Goal: Navigation & Orientation: Find specific page/section

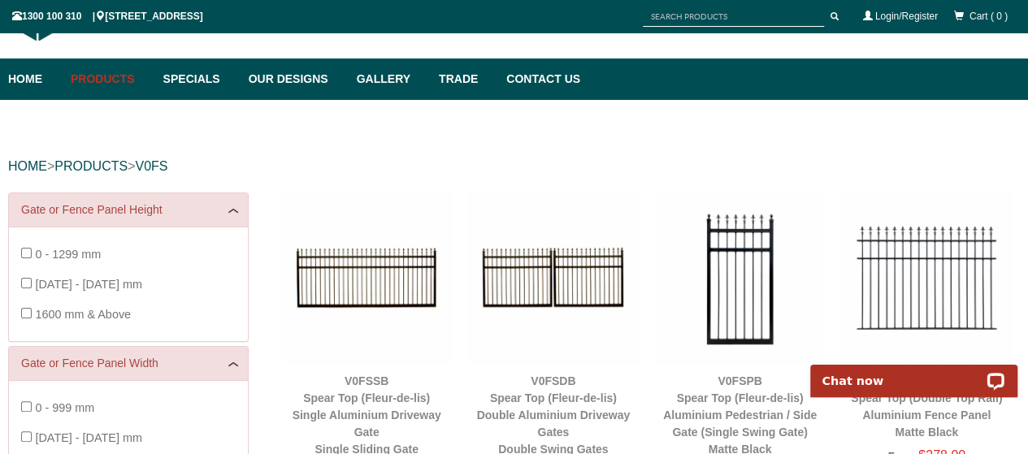
scroll to position [41, 0]
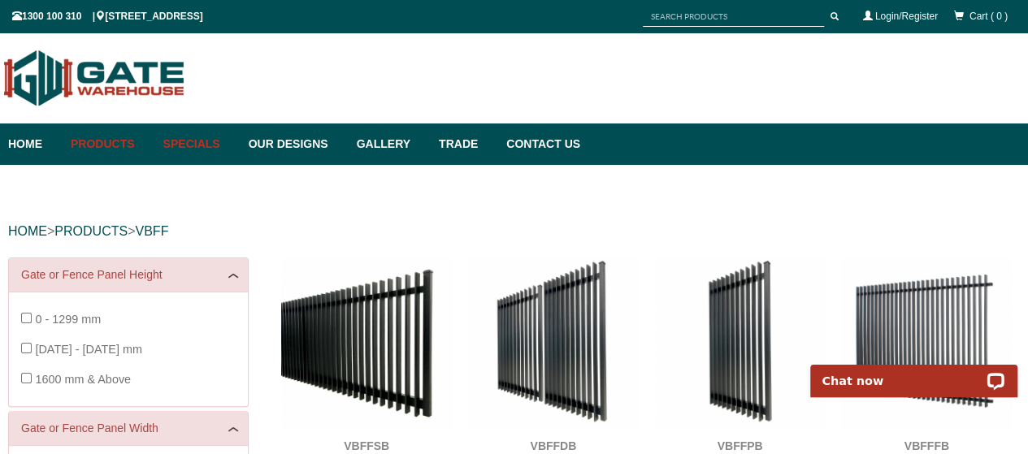
click at [206, 144] on link "Specials" at bounding box center [197, 144] width 85 height 41
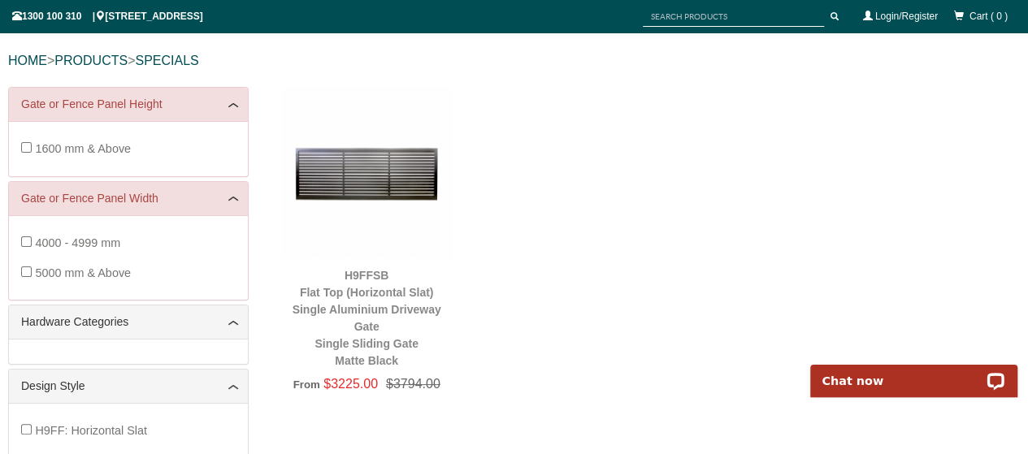
scroll to position [122, 0]
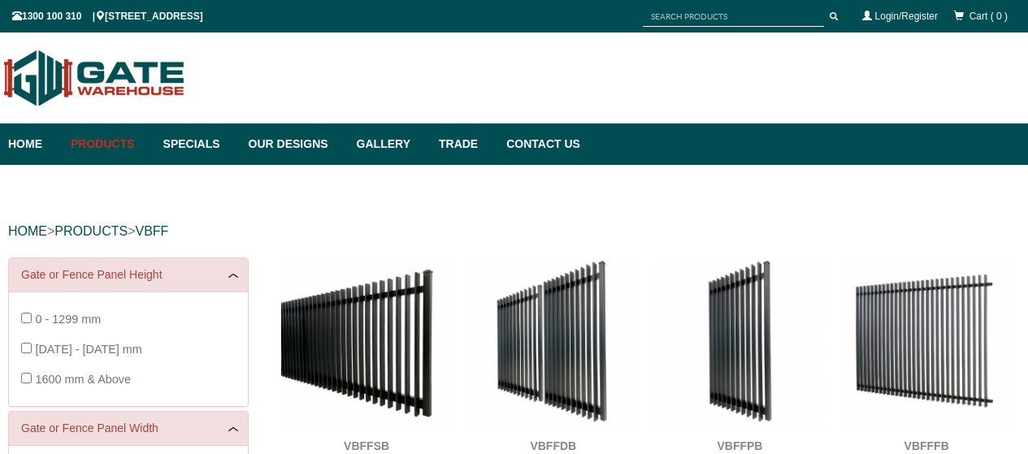
scroll to position [41, 0]
